Goal: Task Accomplishment & Management: Manage account settings

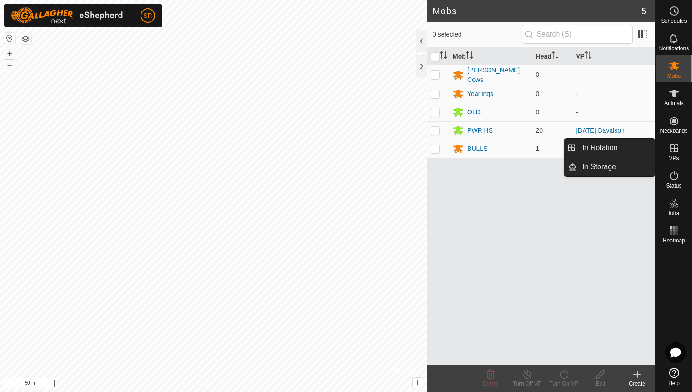
click at [675, 153] on icon at bounding box center [674, 148] width 11 height 11
click at [680, 156] on div "VPs" at bounding box center [674, 150] width 36 height 27
click at [616, 150] on link "In Rotation" at bounding box center [616, 148] width 78 height 18
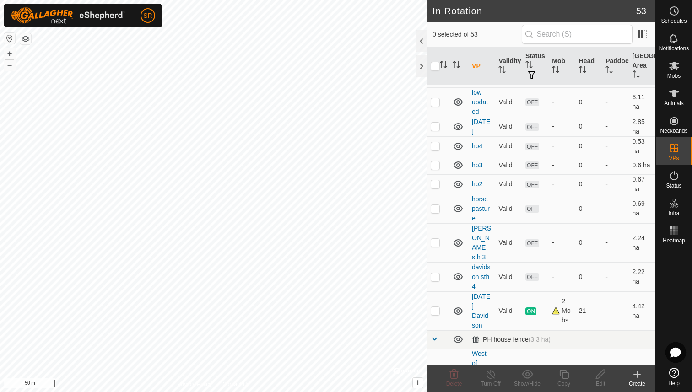
scroll to position [319, 0]
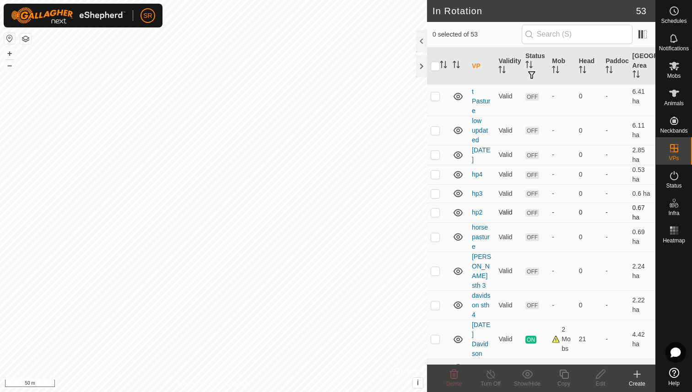
checkbox input "true"
click at [564, 377] on icon at bounding box center [564, 374] width 11 height 11
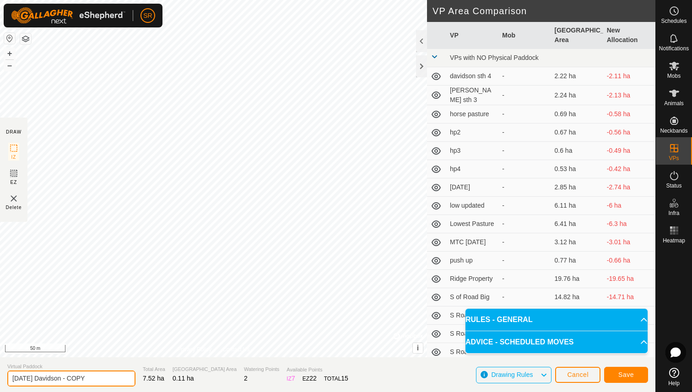
click at [27, 377] on input "Aug 4 Davidson - COPY" at bounding box center [71, 379] width 128 height 16
click at [29, 378] on input "Aug 4 Davidson - COPY" at bounding box center [71, 379] width 128 height 16
click at [85, 376] on input "Aug 13 Davidson - COPY" at bounding box center [71, 379] width 128 height 16
type input "Aug 13 Davidson"
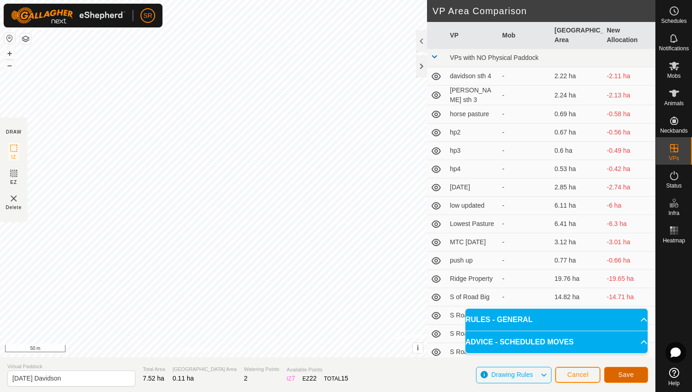
click at [631, 376] on span "Save" at bounding box center [627, 374] width 16 height 7
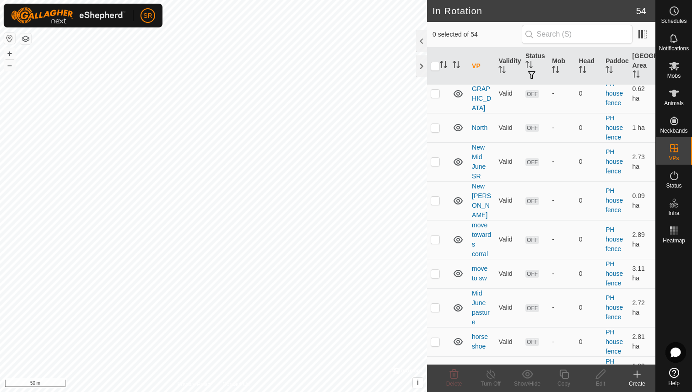
scroll to position [1453, 0]
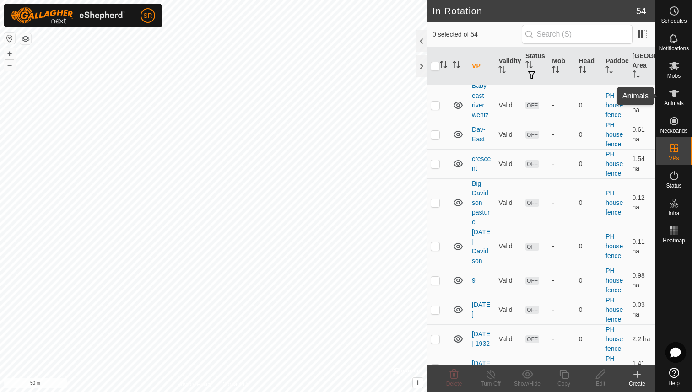
click at [674, 98] on icon at bounding box center [674, 93] width 11 height 11
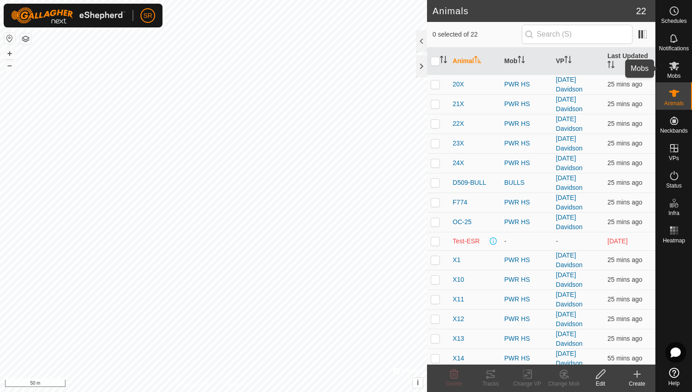
click at [669, 69] on icon at bounding box center [674, 65] width 11 height 11
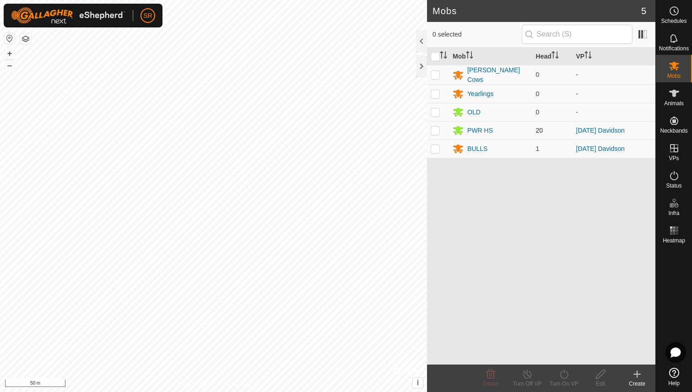
click at [438, 130] on p-checkbox at bounding box center [435, 130] width 9 height 7
checkbox input "true"
click at [438, 154] on td at bounding box center [438, 149] width 22 height 18
checkbox input "true"
click at [569, 378] on icon at bounding box center [564, 374] width 11 height 11
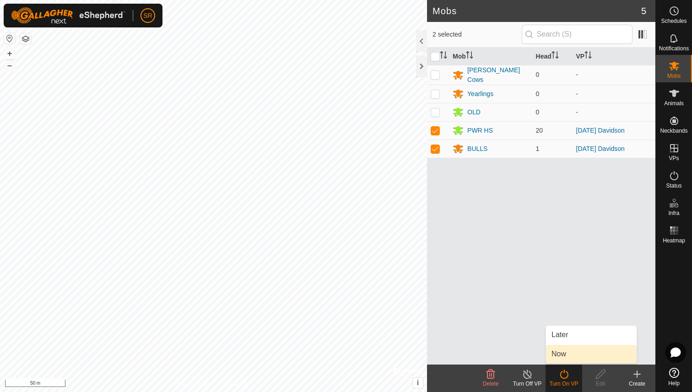
click at [571, 352] on link "Now" at bounding box center [591, 354] width 91 height 18
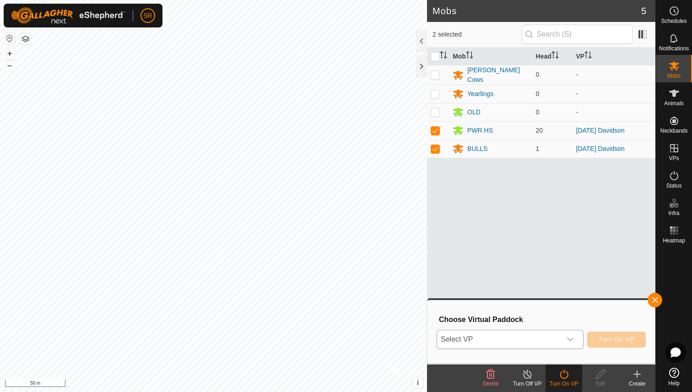
click at [577, 342] on div "dropdown trigger" at bounding box center [570, 340] width 18 height 18
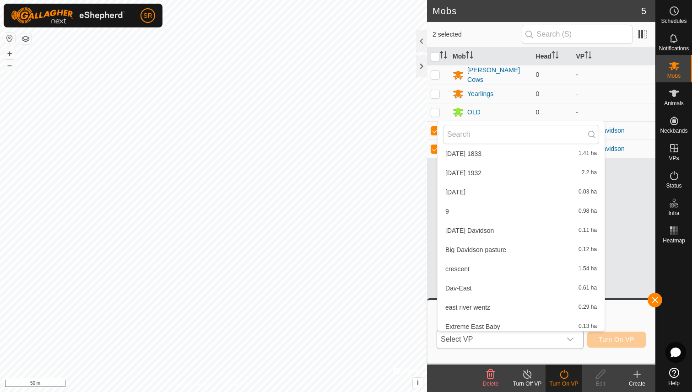
scroll to position [468, 0]
click at [481, 233] on li "Aug 13 Davidson 0.11 ha" at bounding box center [521, 231] width 167 height 18
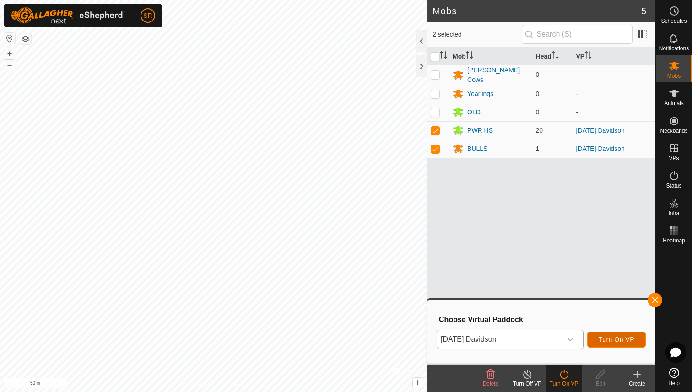
click at [616, 341] on span "Turn On VP" at bounding box center [617, 339] width 36 height 7
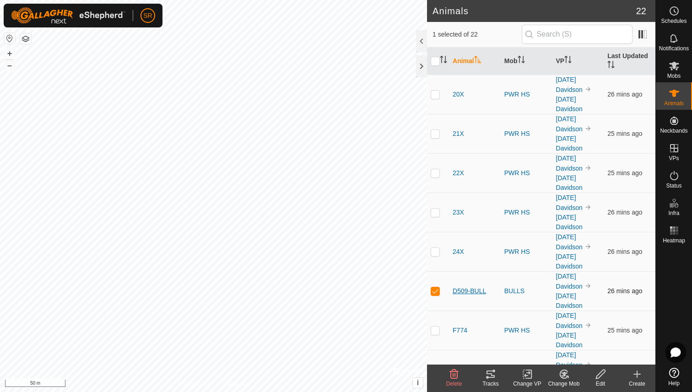
click at [469, 289] on span "D509-BULL" at bounding box center [469, 292] width 33 height 10
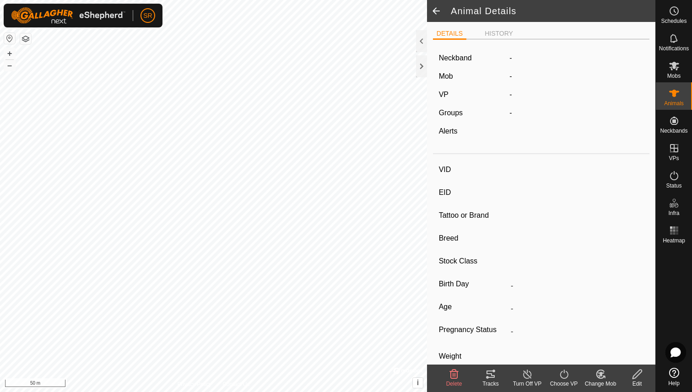
type input "D509-BULL"
type input "-"
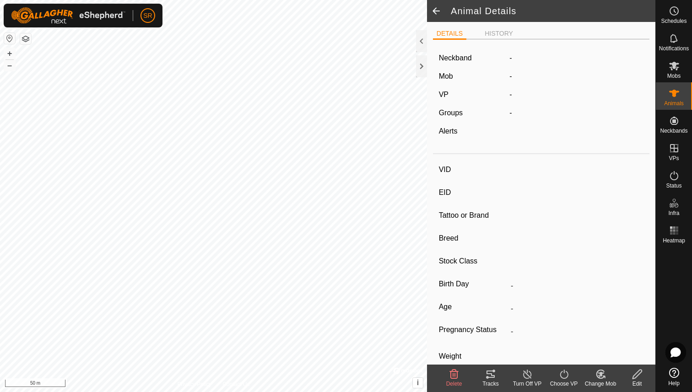
type input "-"
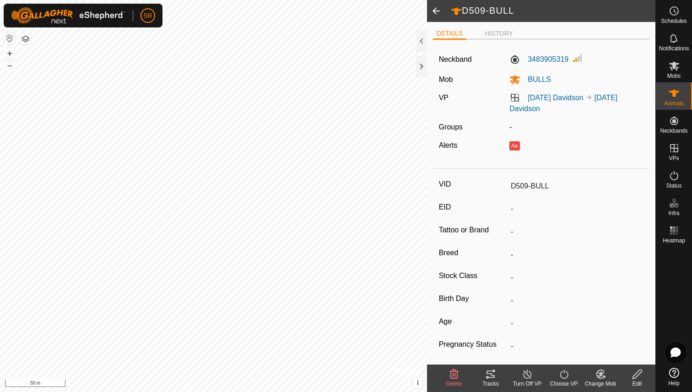
click at [435, 9] on span at bounding box center [436, 11] width 18 height 22
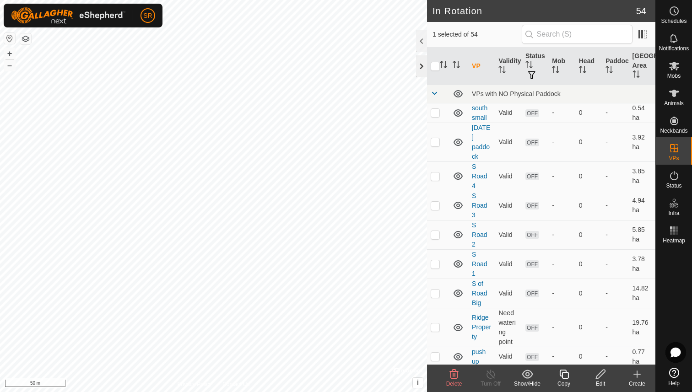
click at [421, 69] on div at bounding box center [421, 66] width 11 height 22
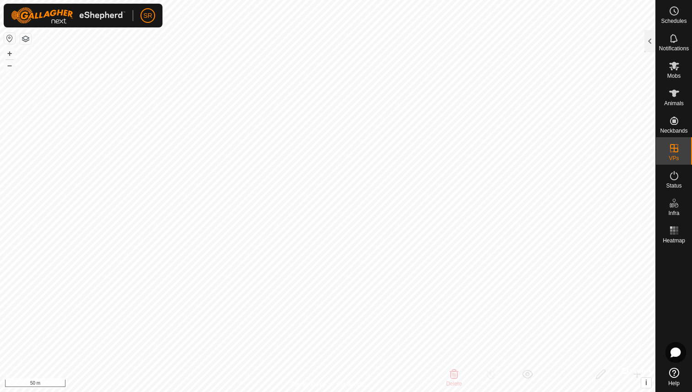
checkbox input "false"
checkbox input "true"
click at [676, 96] on icon at bounding box center [674, 93] width 11 height 11
click at [653, 42] on div at bounding box center [650, 41] width 11 height 22
